Goal: Task Accomplishment & Management: Manage account settings

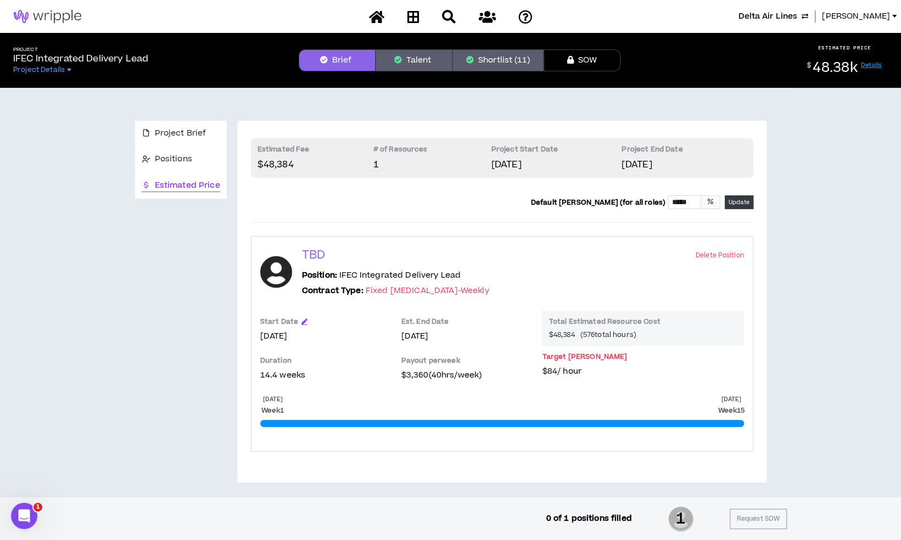
click at [792, 22] on span "Delta Air Lines" at bounding box center [768, 16] width 59 height 12
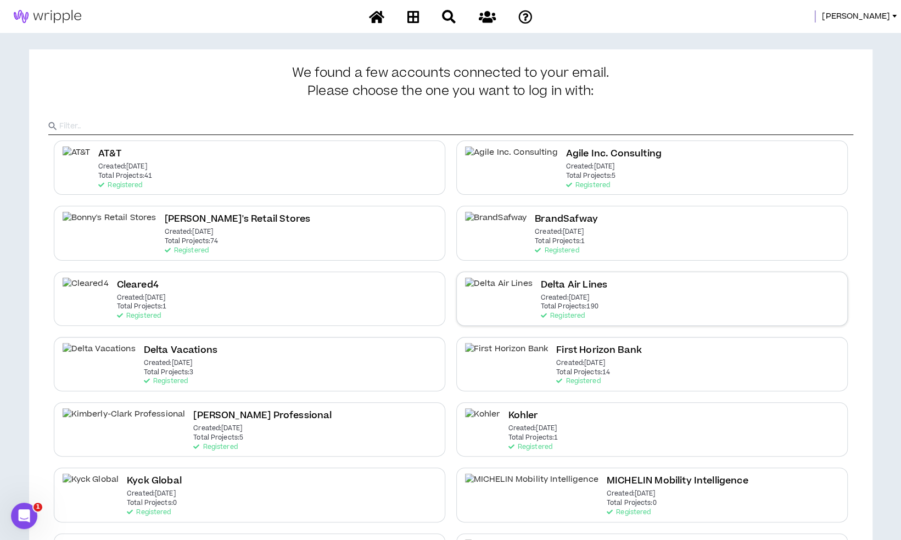
click at [594, 288] on div "Delta Air Lines Created: Dec 7 2020 Total Projects: 190 Registered" at bounding box center [652, 299] width 392 height 54
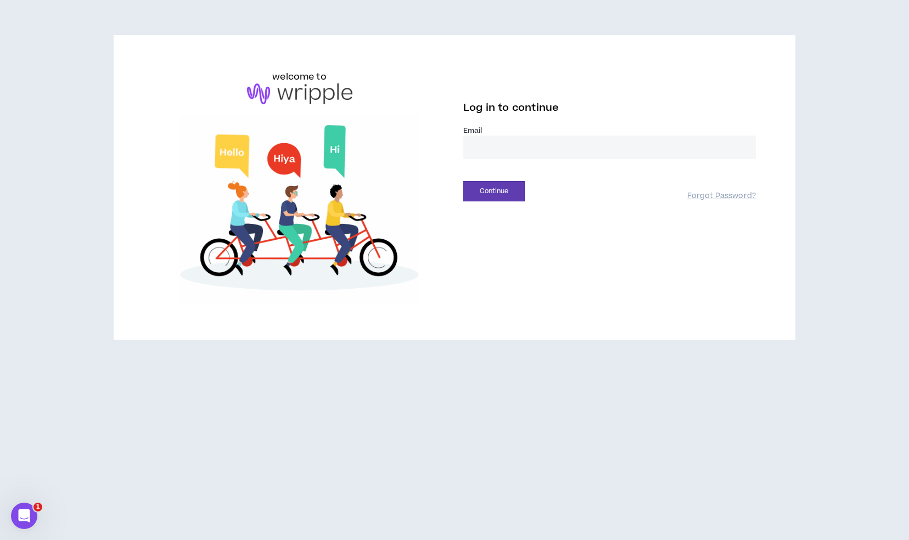
click at [528, 142] on input "email" at bounding box center [609, 148] width 293 height 24
type input "**********"
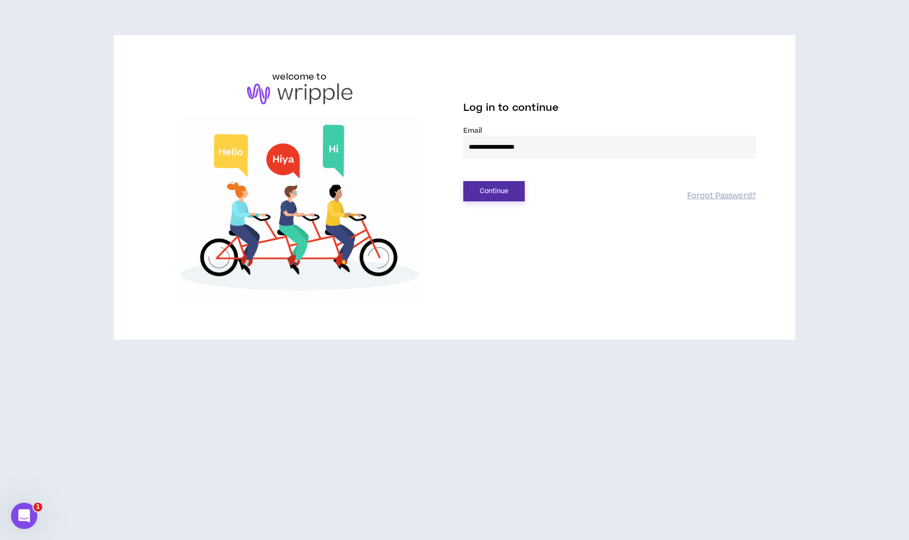
click at [506, 193] on button "Continue" at bounding box center [494, 191] width 62 height 20
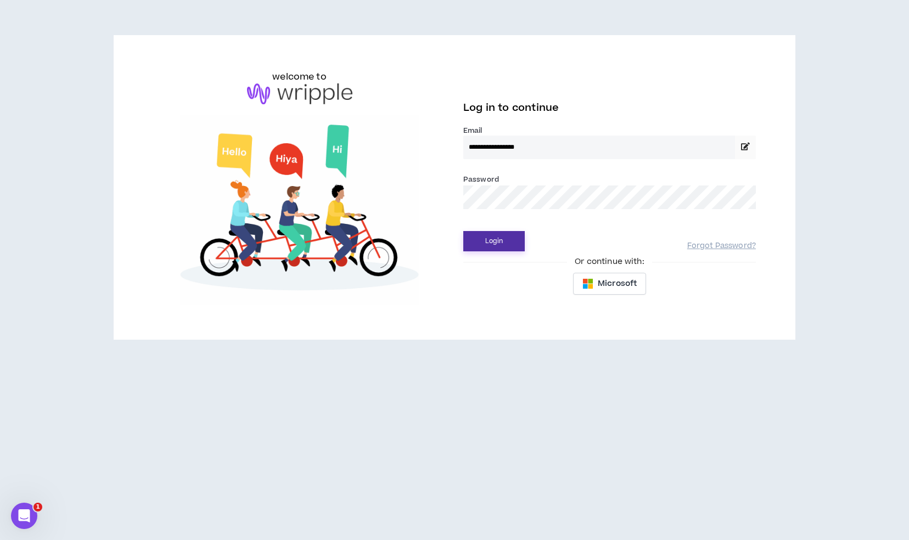
click at [511, 248] on button "Login" at bounding box center [494, 241] width 62 height 20
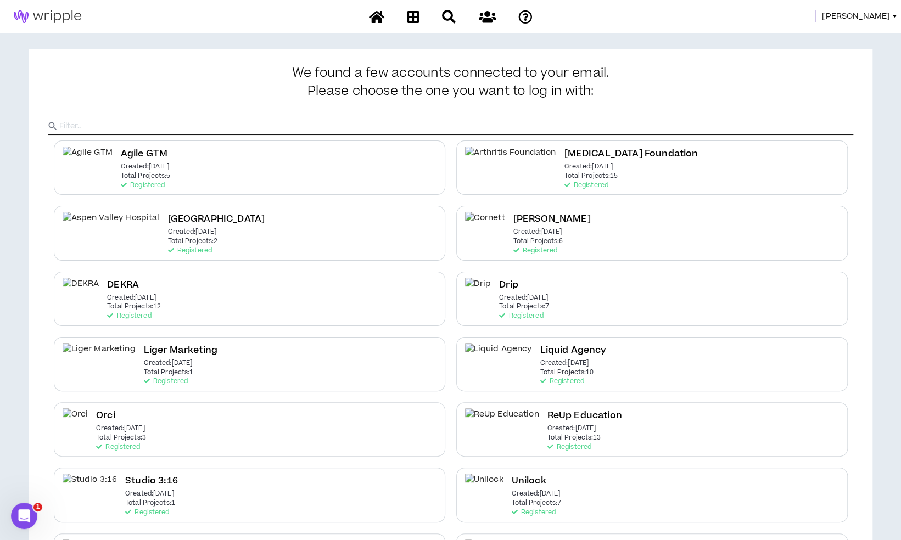
click at [886, 13] on span "Mason" at bounding box center [856, 16] width 68 height 12
click at [862, 37] on link "System Admin Portal" at bounding box center [844, 37] width 99 height 16
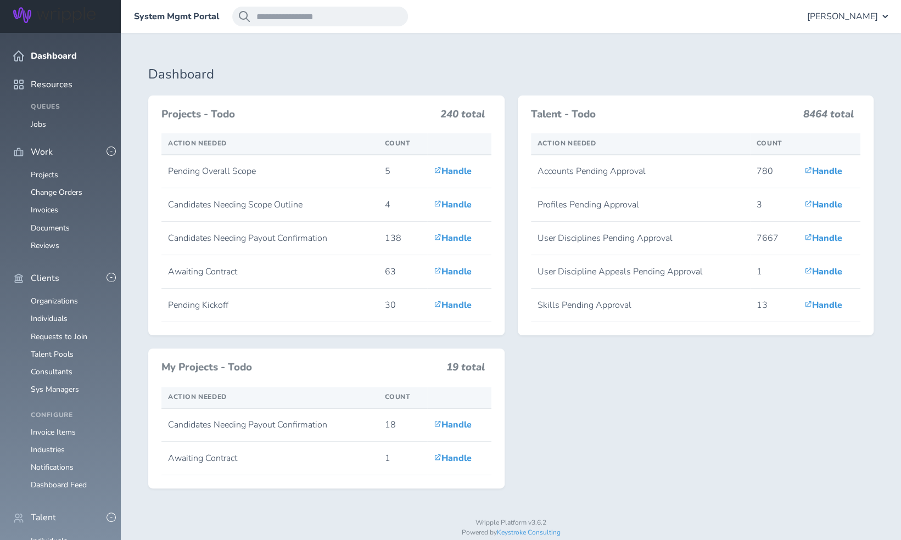
click at [42, 340] on ul "Organizations Individuals Requests to Join Talent Pools Consultants Sys Managers" at bounding box center [60, 345] width 94 height 97
click at [46, 367] on link "Consultants" at bounding box center [52, 372] width 42 height 10
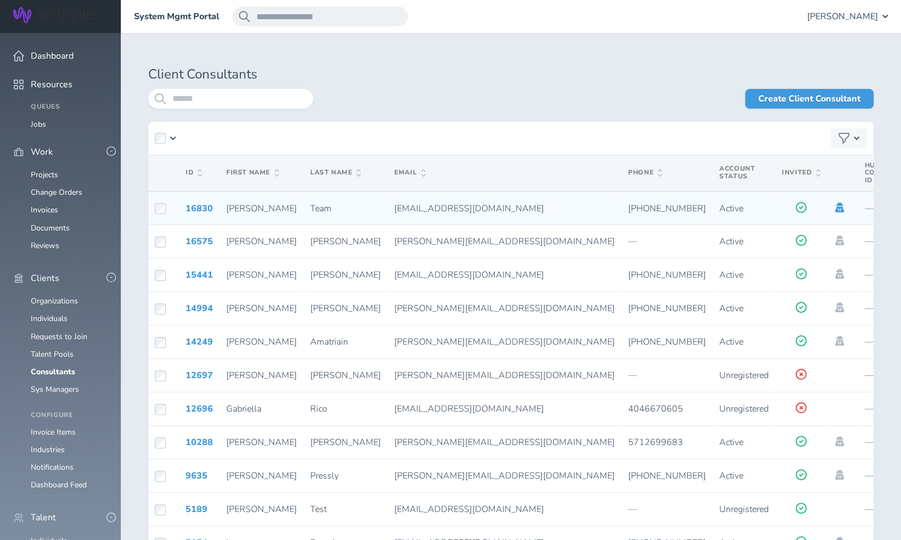
click at [834, 208] on icon at bounding box center [840, 208] width 12 height 10
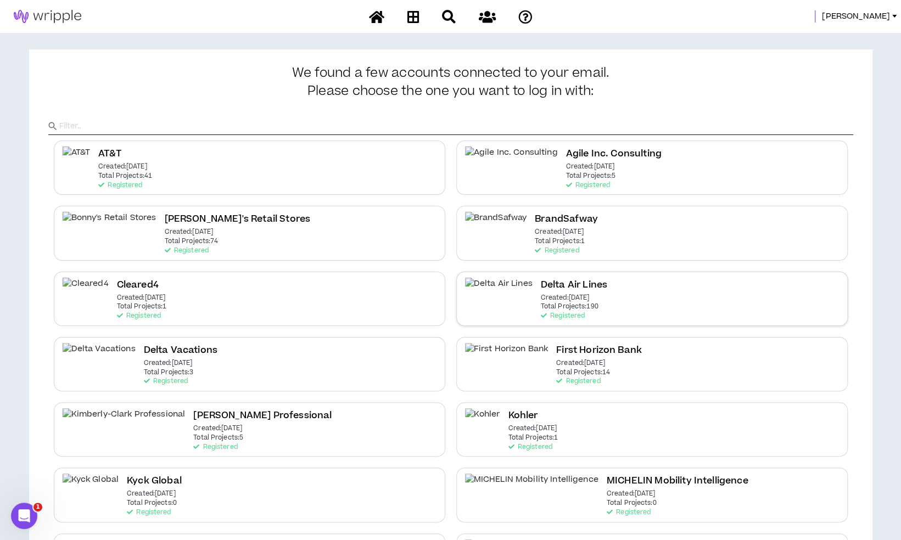
click at [630, 290] on div "Delta Air Lines Created: Dec 7 2020 Total Projects: 190 Registered" at bounding box center [652, 299] width 392 height 54
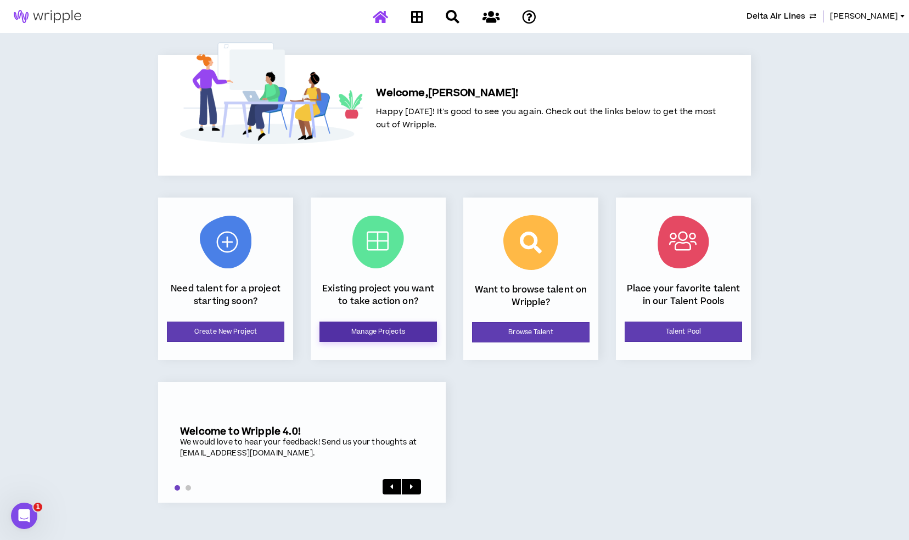
click at [423, 325] on link "Manage Projects" at bounding box center [379, 332] width 118 height 20
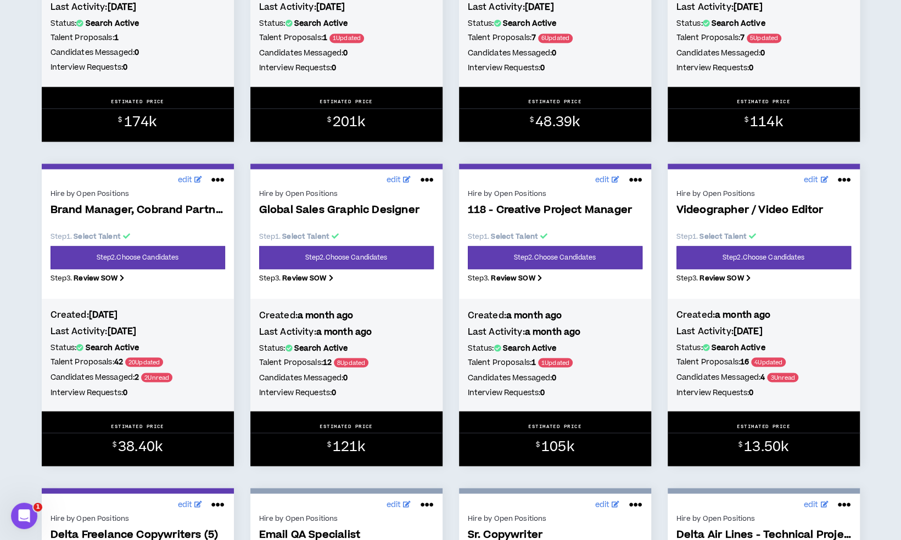
scroll to position [1061, 0]
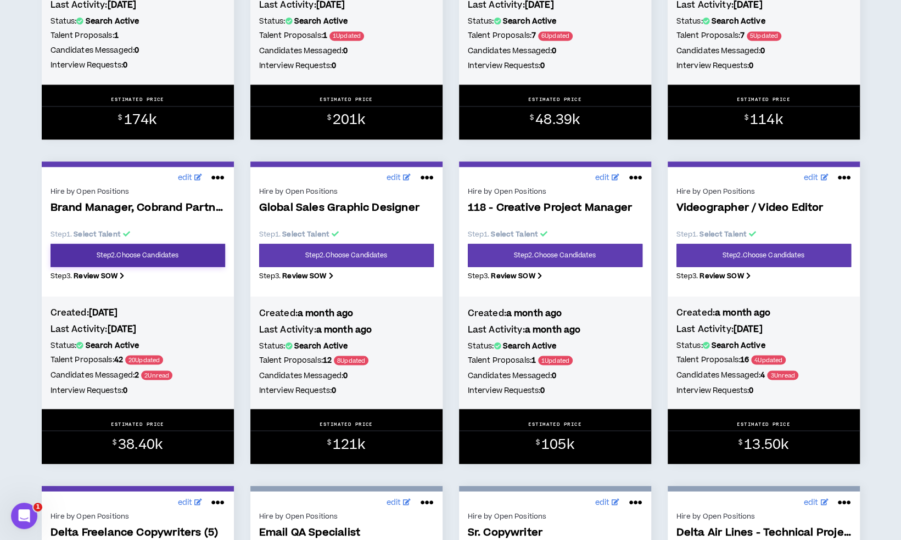
click at [166, 259] on link "Step 2 . Choose Candidates" at bounding box center [138, 255] width 175 height 23
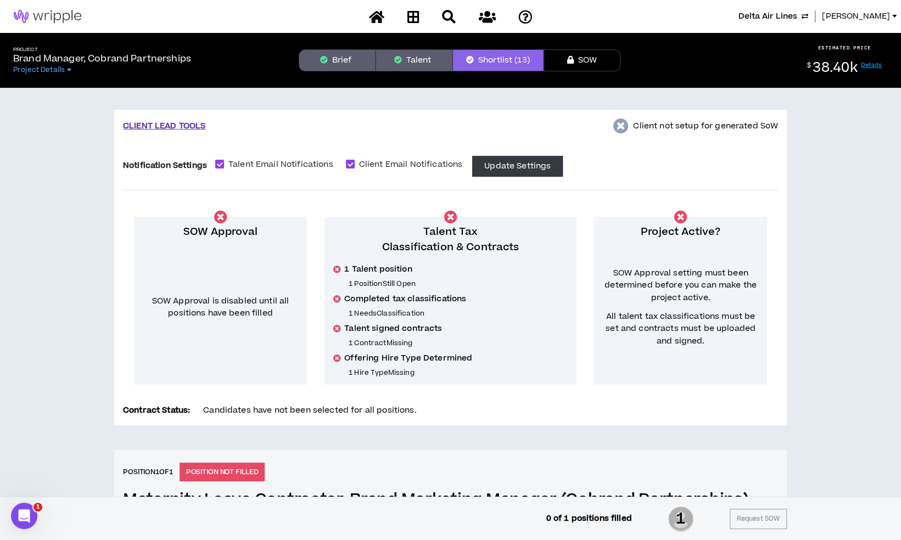
click at [339, 51] on button "Brief" at bounding box center [337, 60] width 77 height 22
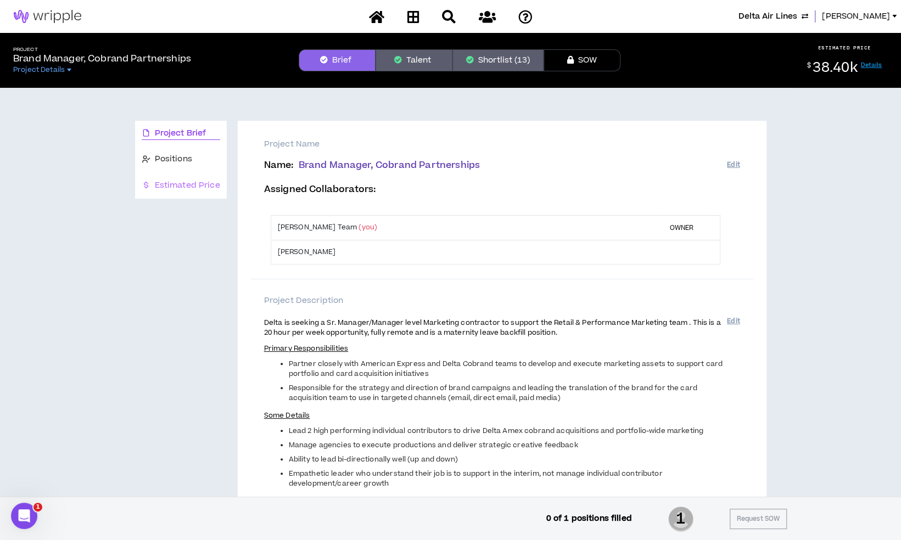
click at [189, 177] on div "Estimated Price" at bounding box center [181, 186] width 92 height 26
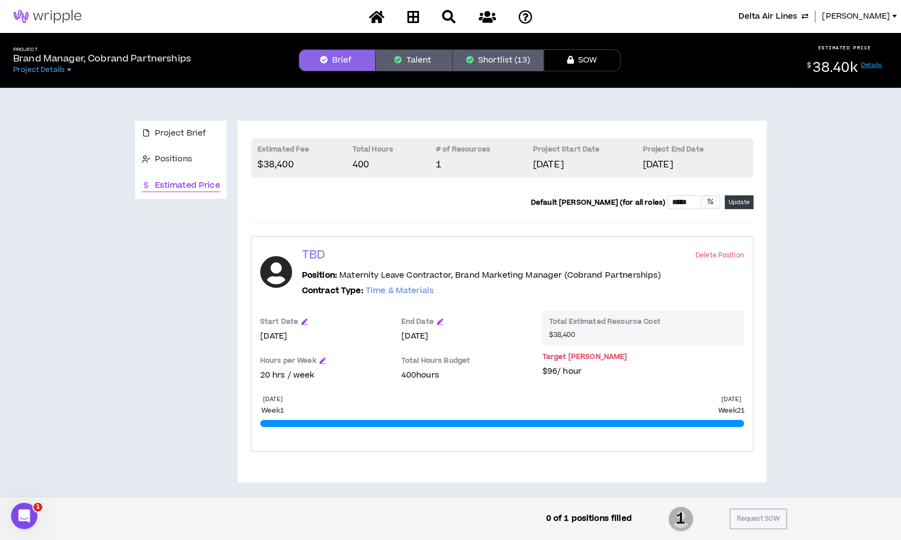
click at [779, 18] on span "Delta Air Lines" at bounding box center [768, 16] width 59 height 12
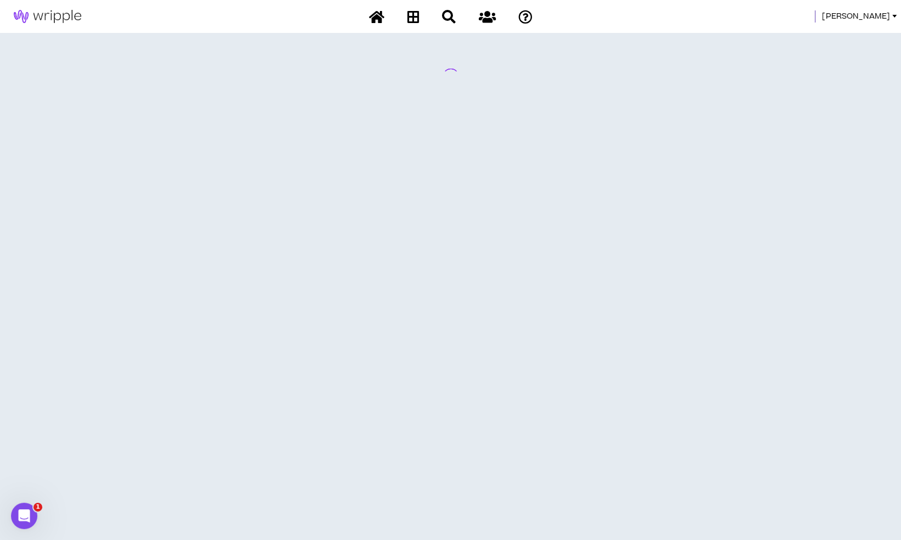
click at [868, 19] on span "Lauren-Bridget" at bounding box center [856, 16] width 68 height 12
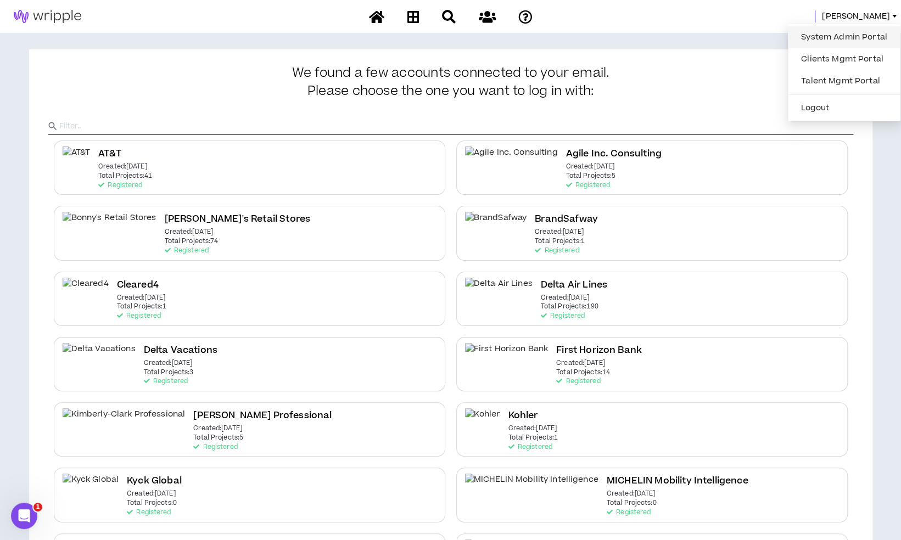
click at [819, 42] on link "System Admin Portal" at bounding box center [844, 37] width 99 height 16
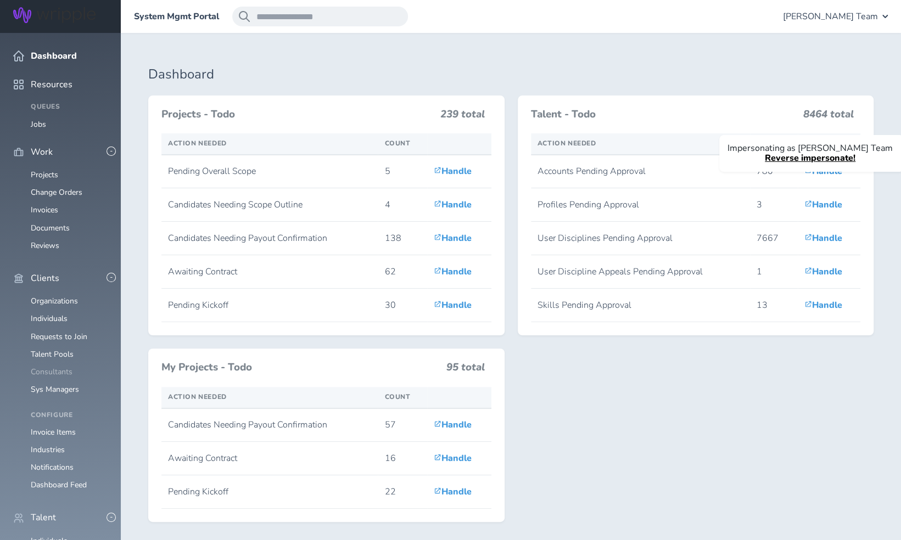
click at [56, 367] on link "Consultants" at bounding box center [52, 372] width 42 height 10
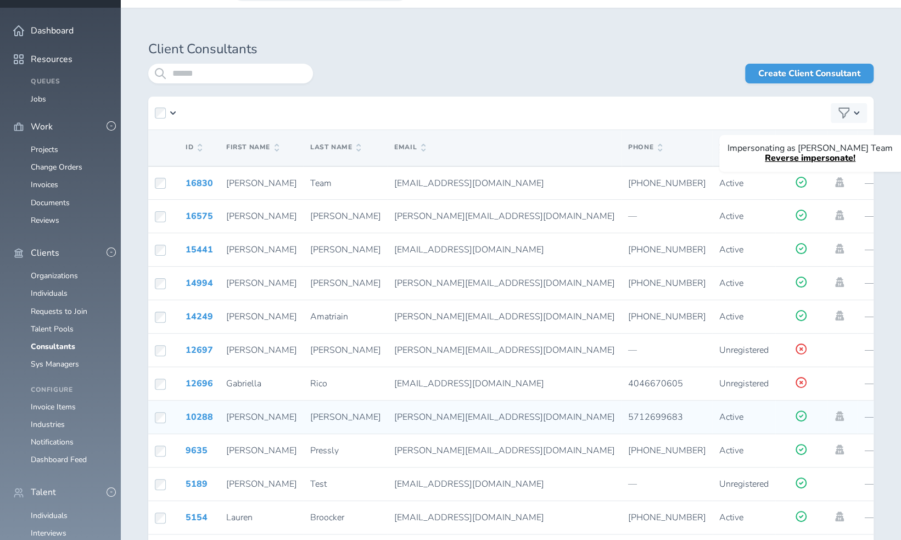
scroll to position [27, 0]
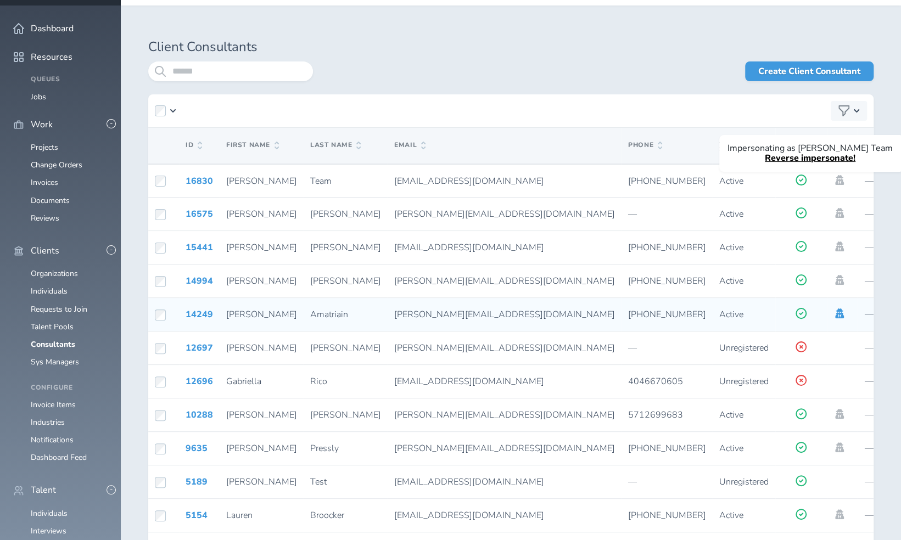
click at [835, 314] on icon at bounding box center [839, 314] width 9 height 10
